Goal: Find specific page/section: Find specific page/section

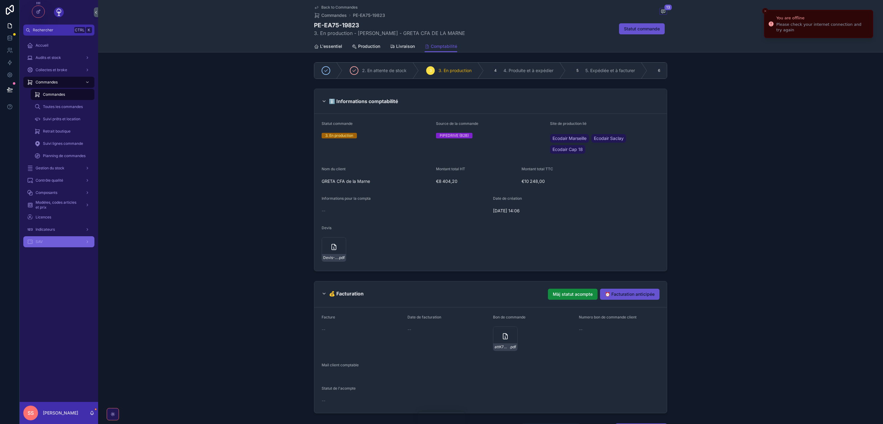
click at [58, 239] on div "SAV" at bounding box center [59, 242] width 64 height 10
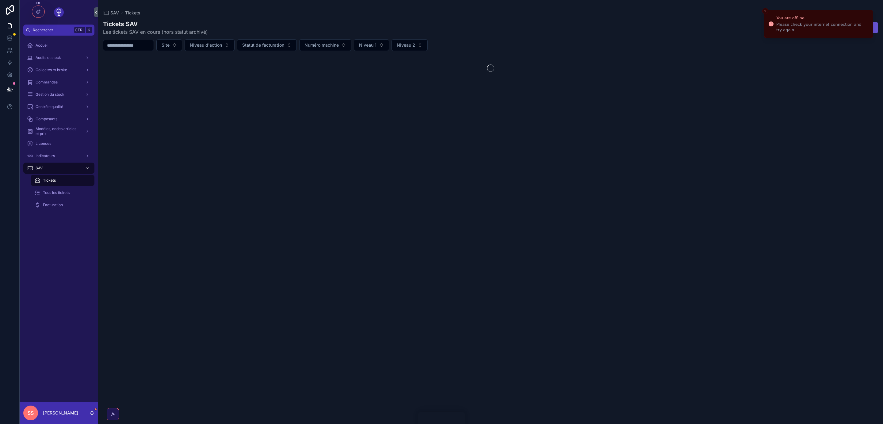
click at [765, 11] on icon "Close toast" at bounding box center [765, 11] width 4 height 4
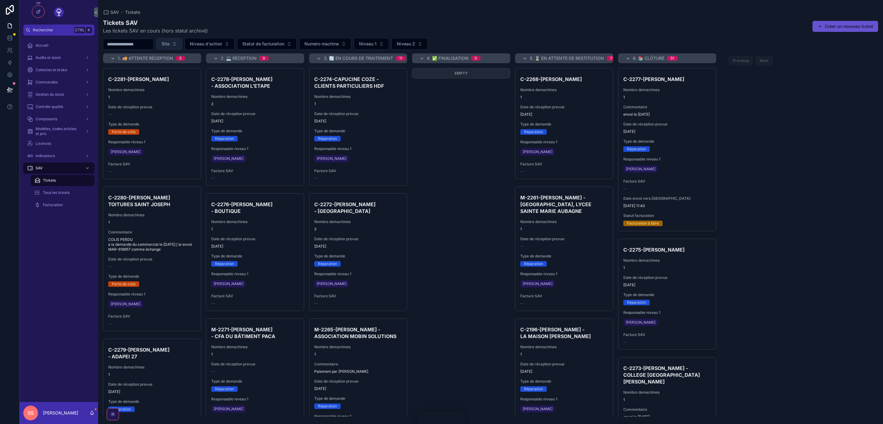
click at [182, 43] on button "Site" at bounding box center [169, 44] width 26 height 12
click at [183, 81] on div "Ecodair Cap 18" at bounding box center [185, 79] width 74 height 10
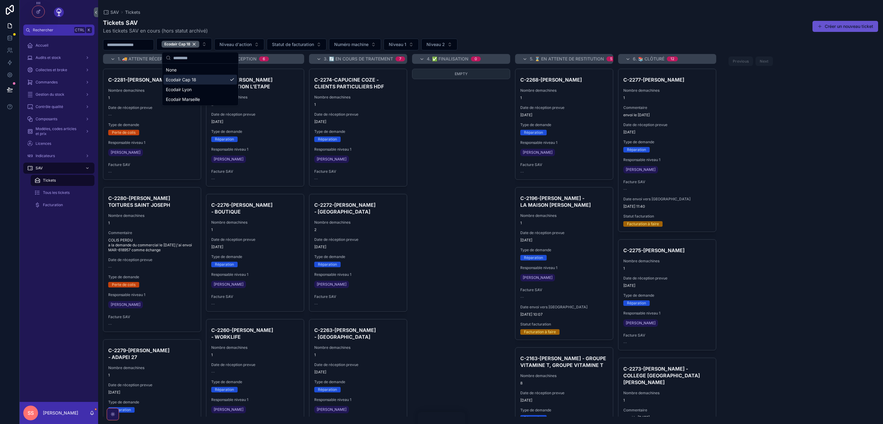
click at [139, 43] on input "scrollable content" at bounding box center [128, 44] width 50 height 9
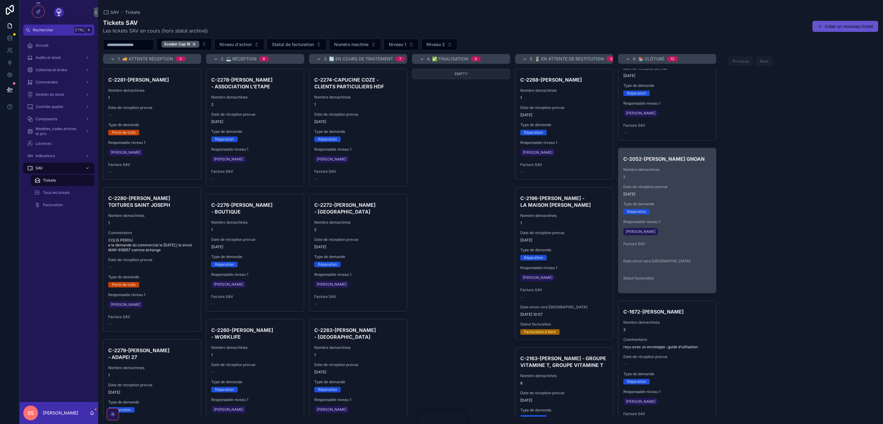
scroll to position [1327, 0]
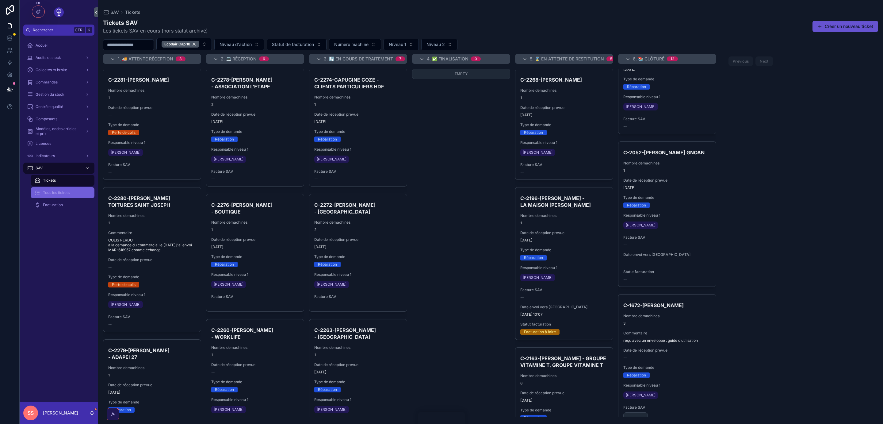
click at [59, 193] on span "Tous les tickets" at bounding box center [56, 192] width 27 height 5
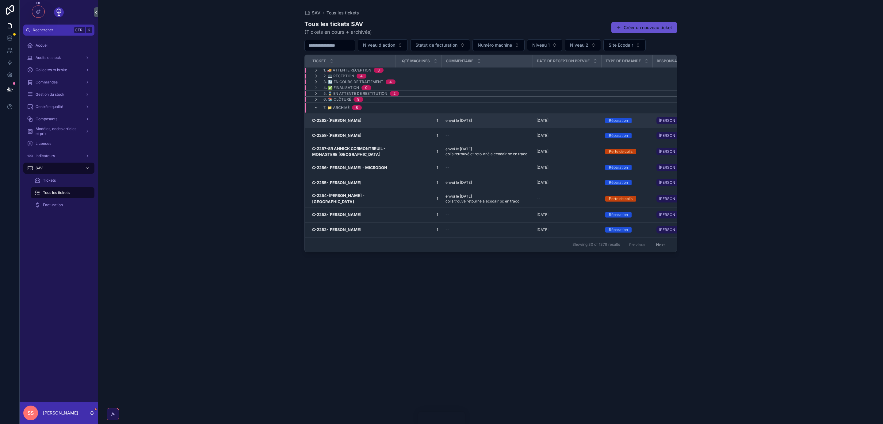
click at [350, 120] on h3 "C-2262-[PERSON_NAME]" at bounding box center [336, 120] width 49 height 6
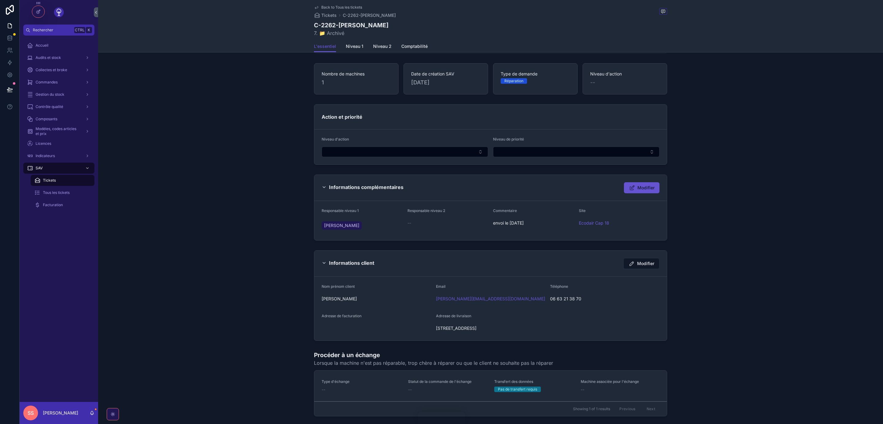
scroll to position [143, 0]
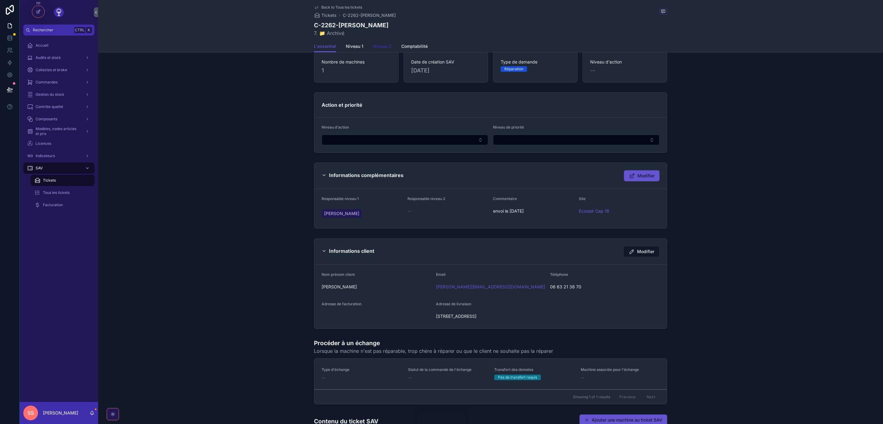
click at [384, 46] on span "Niveau 2" at bounding box center [382, 46] width 18 height 6
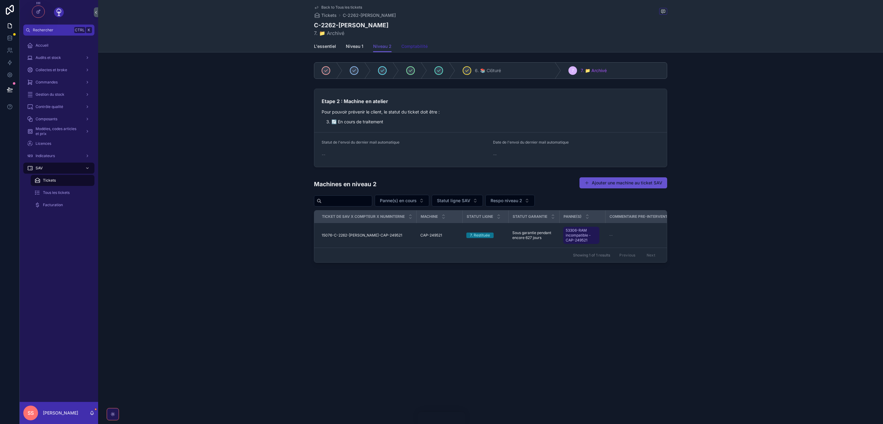
click at [425, 50] on link "Comptabilité" at bounding box center [414, 47] width 26 height 12
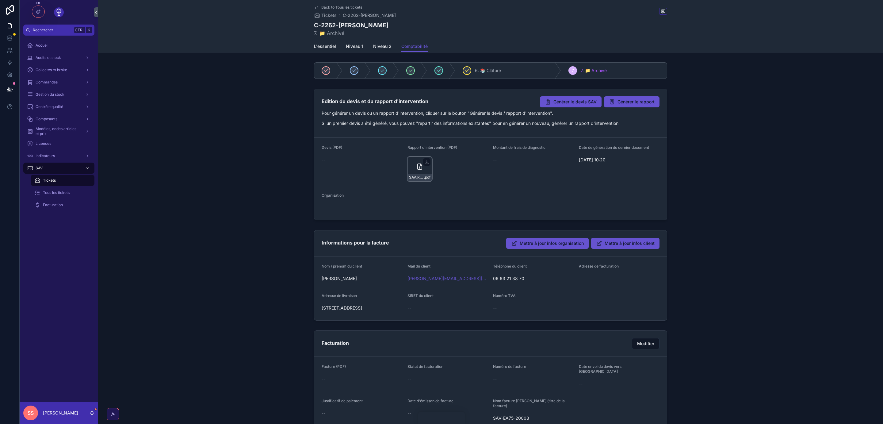
click at [413, 167] on div "SAV_Rapport_intervention_ticket_2262 .pdf" at bounding box center [419, 169] width 25 height 25
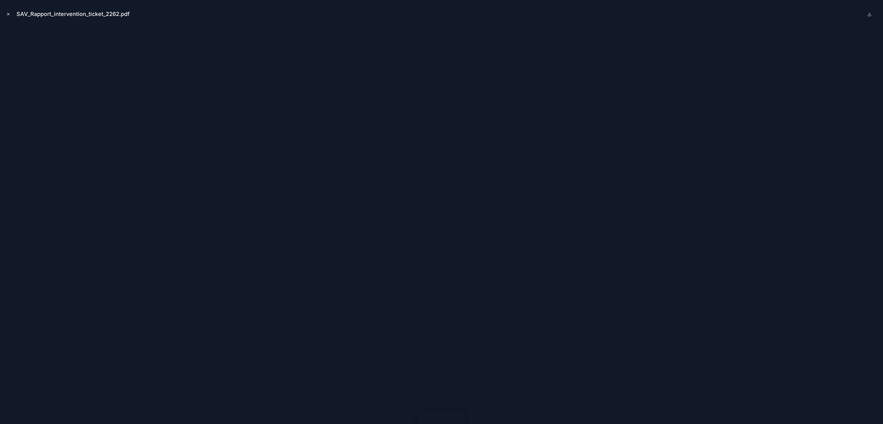
click at [9, 14] on icon "Close modal" at bounding box center [8, 14] width 4 height 4
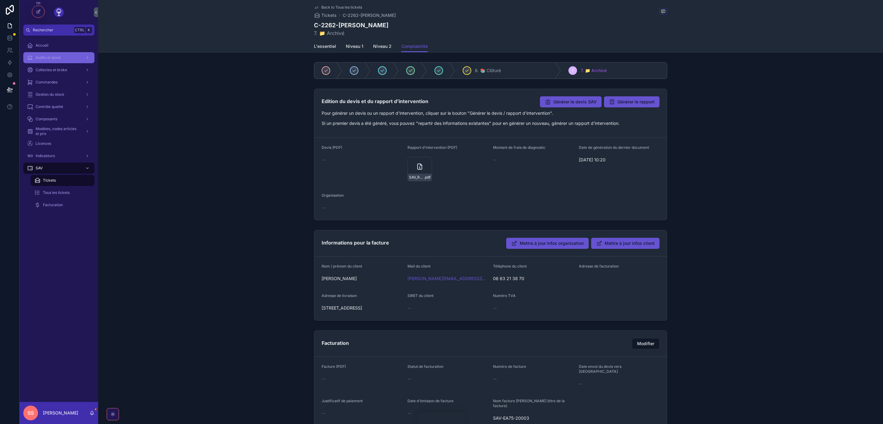
click at [44, 58] on span "Audits et stock" at bounding box center [48, 57] width 25 height 5
click at [420, 167] on icon "scrollable content" at bounding box center [419, 166] width 7 height 7
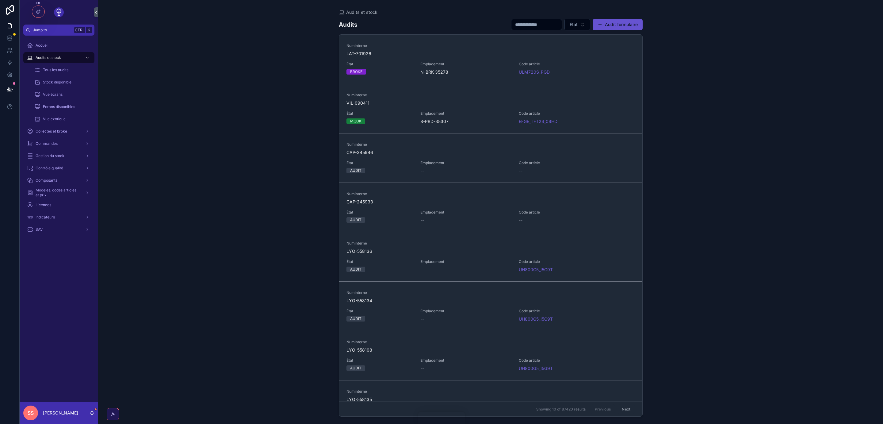
click at [516, 27] on input "scrollable content" at bounding box center [536, 24] width 50 height 9
paste input "**********"
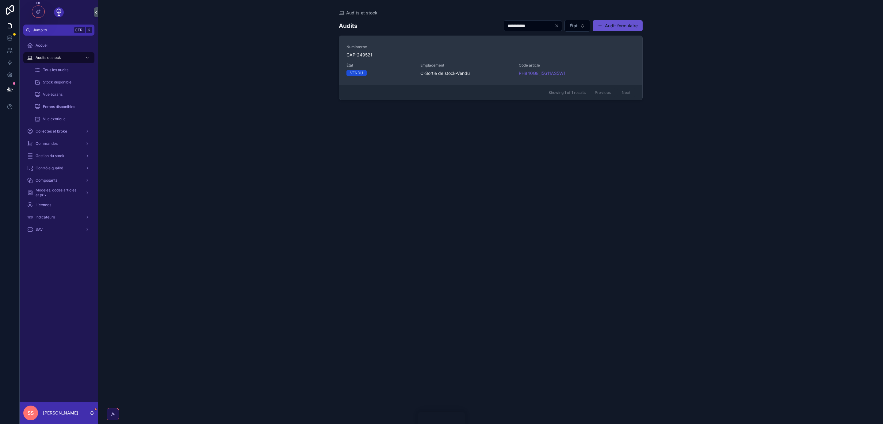
type input "**********"
click at [471, 64] on span "Emplacement" at bounding box center [465, 65] width 91 height 5
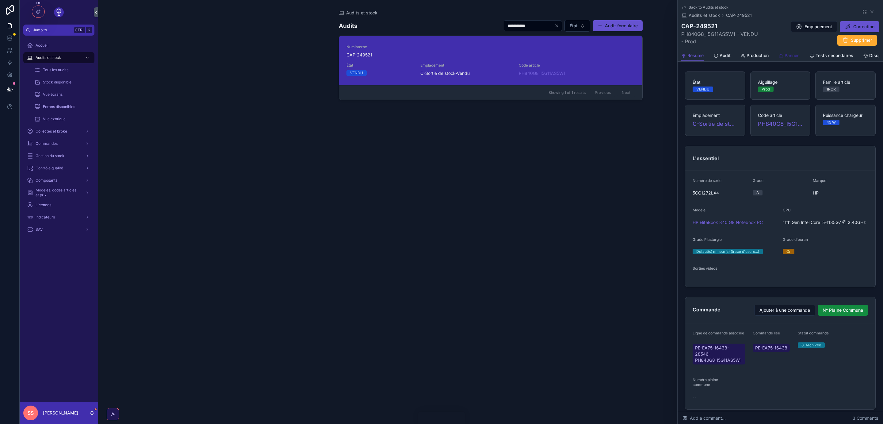
click at [790, 55] on span "Pannes" at bounding box center [791, 55] width 15 height 6
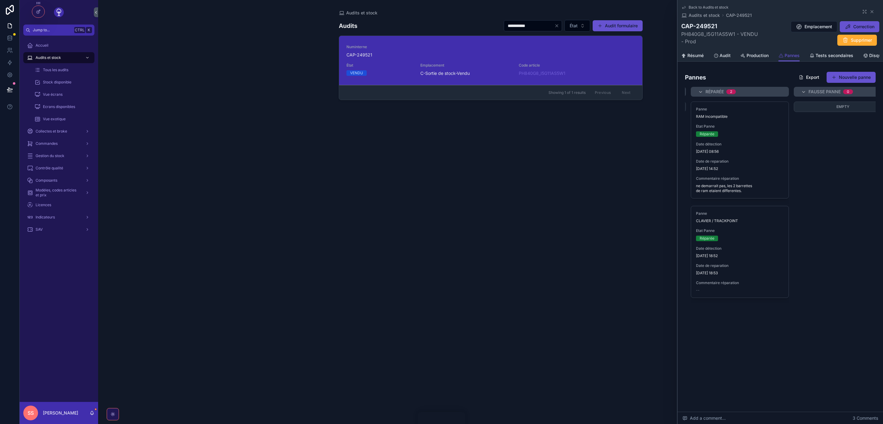
scroll to position [0, 74]
